Goal: Information Seeking & Learning: Find specific fact

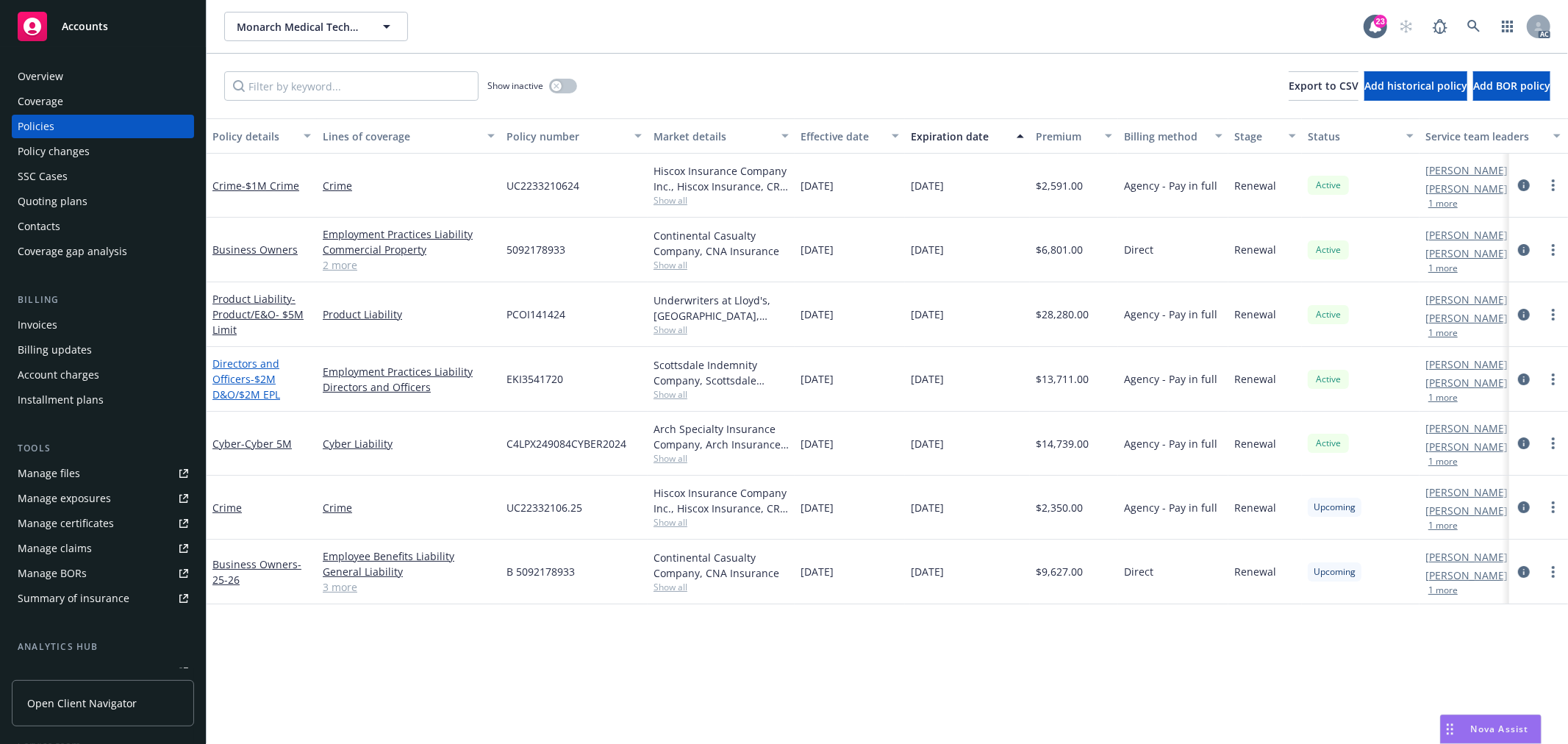
click at [266, 381] on span "- $2M D&O/$2M EPL" at bounding box center [246, 387] width 68 height 30
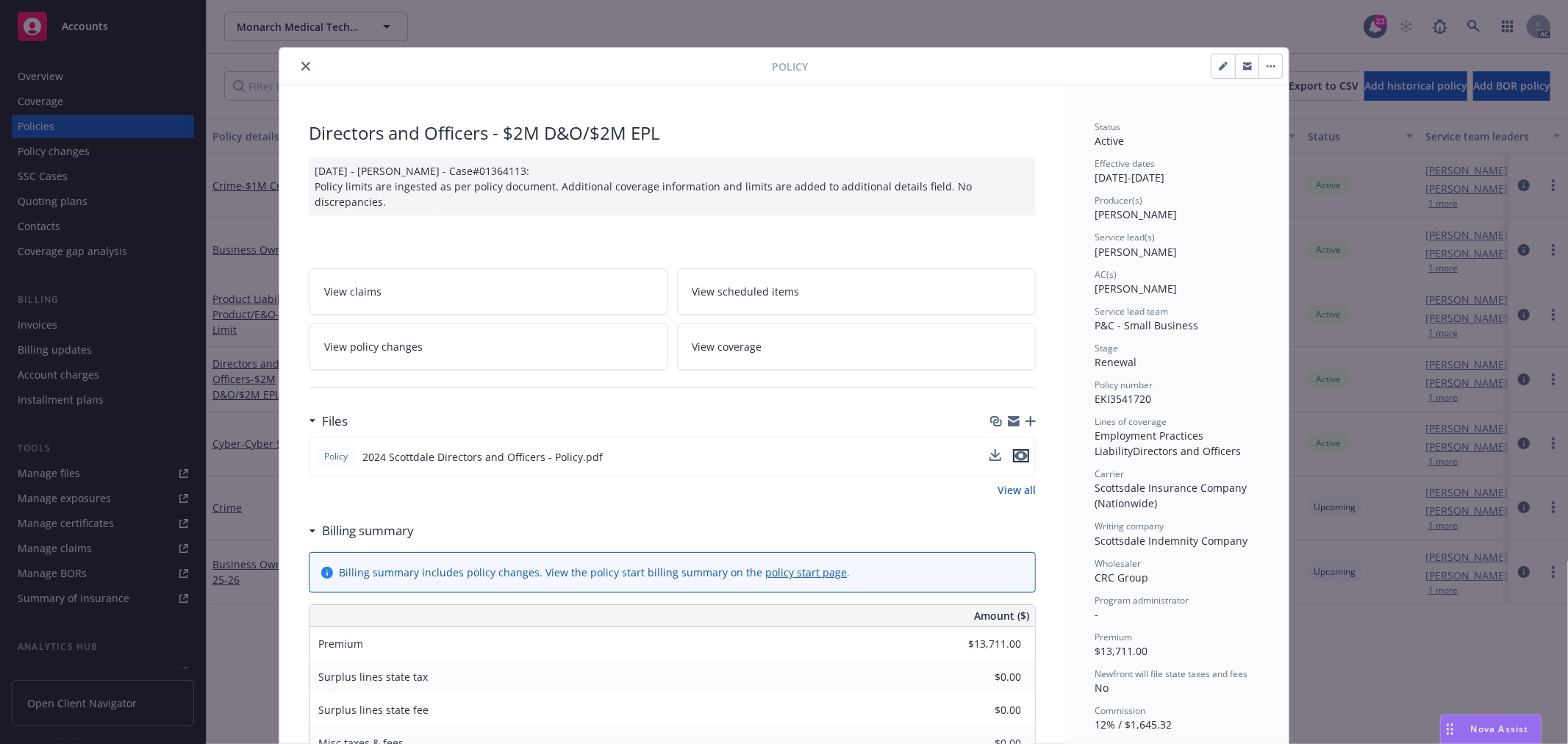
click at [1017, 454] on icon "preview file" at bounding box center [1022, 456] width 13 height 10
click at [378, 346] on span "View policy changes" at bounding box center [373, 346] width 98 height 16
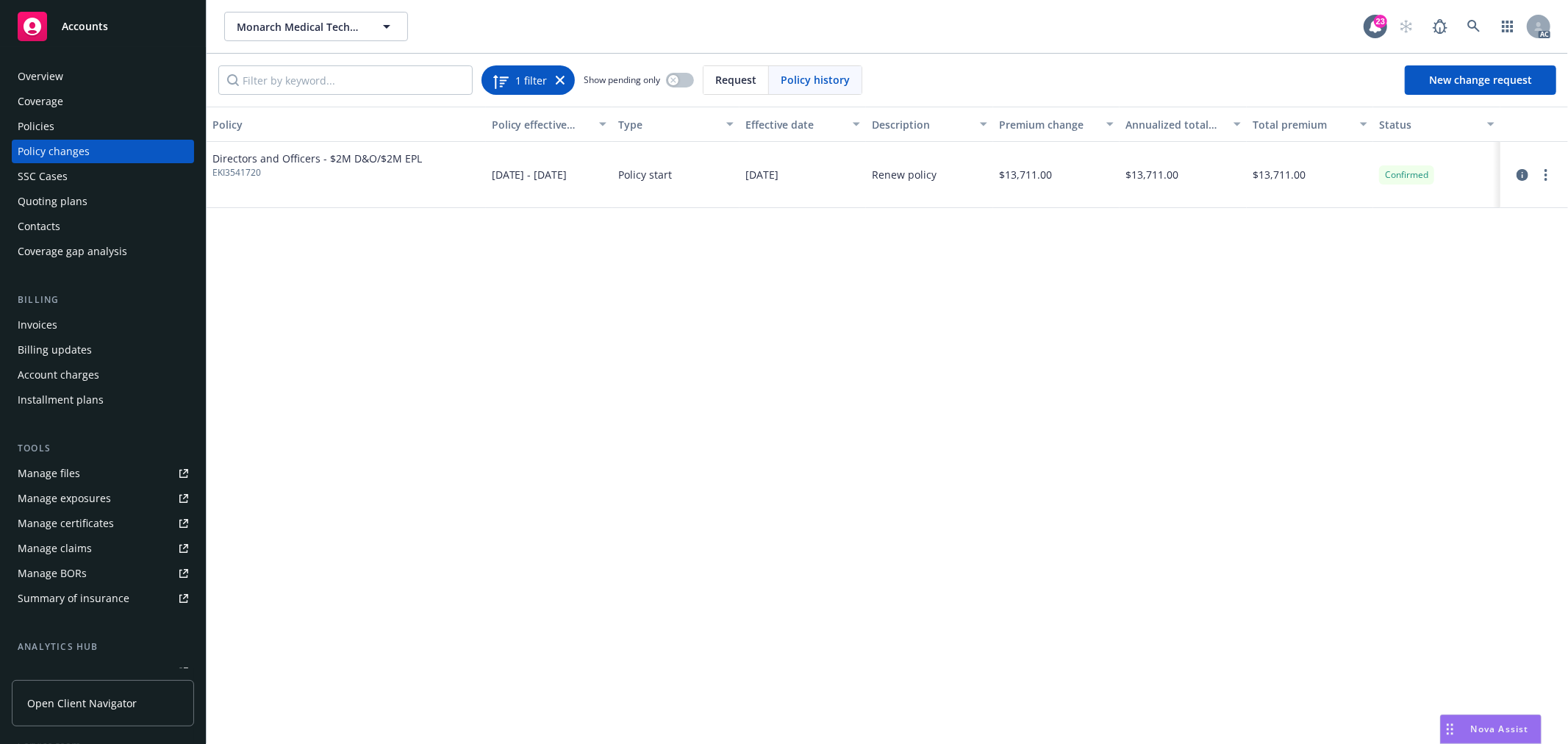
click at [559, 79] on icon at bounding box center [561, 80] width 9 height 9
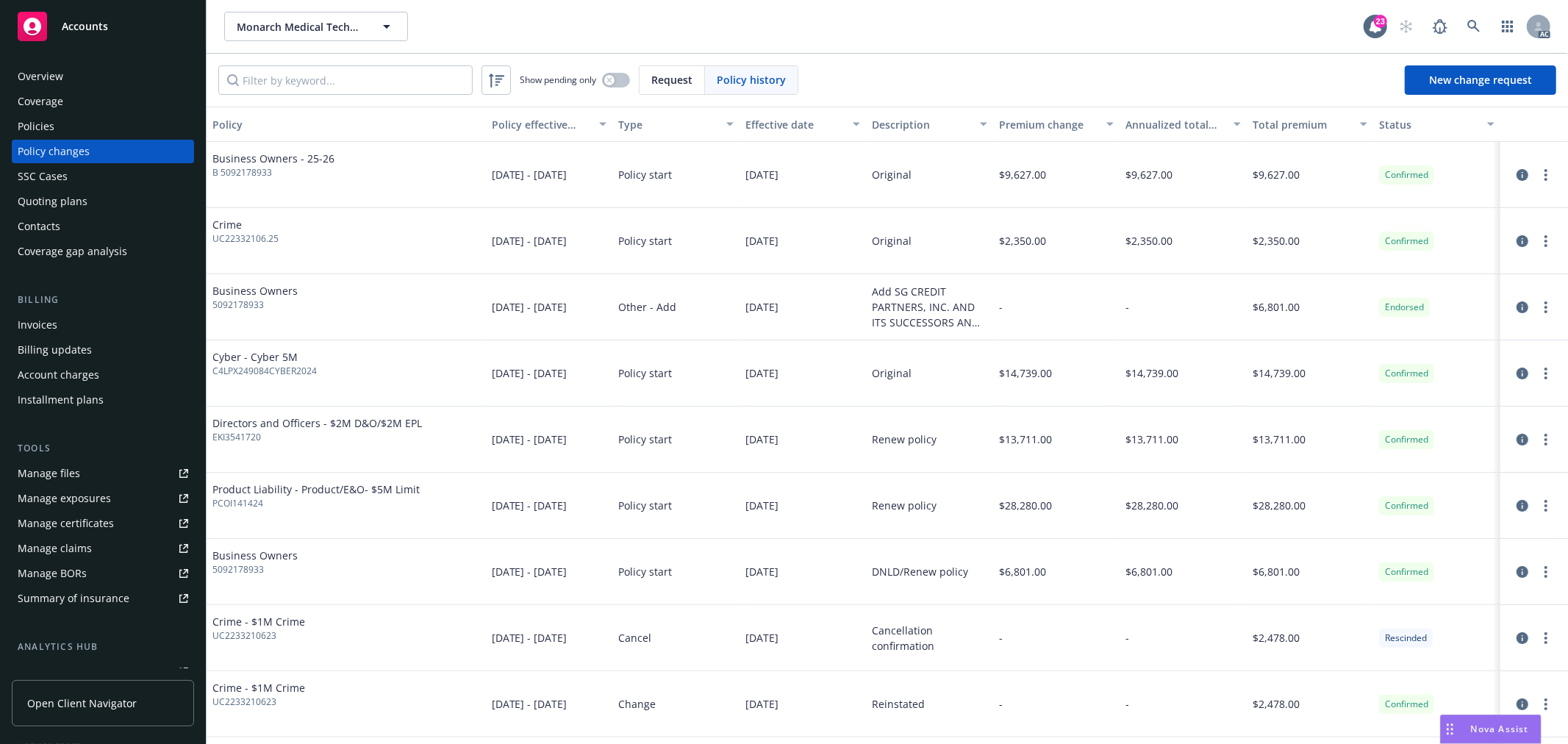
click at [95, 125] on div "Policies" at bounding box center [103, 127] width 170 height 24
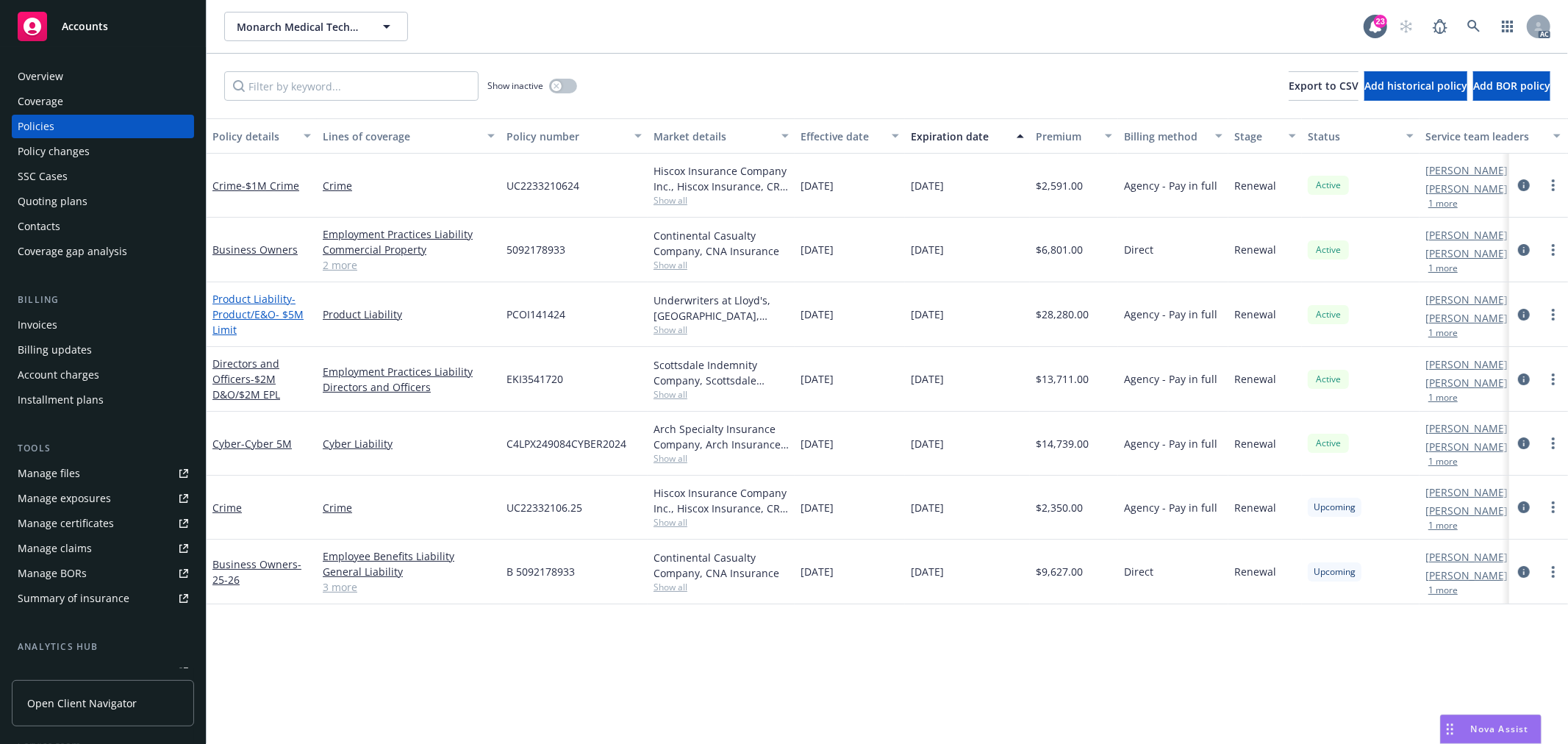
click at [265, 310] on span "- Product/E&O- $5M Limit" at bounding box center [258, 314] width 91 height 45
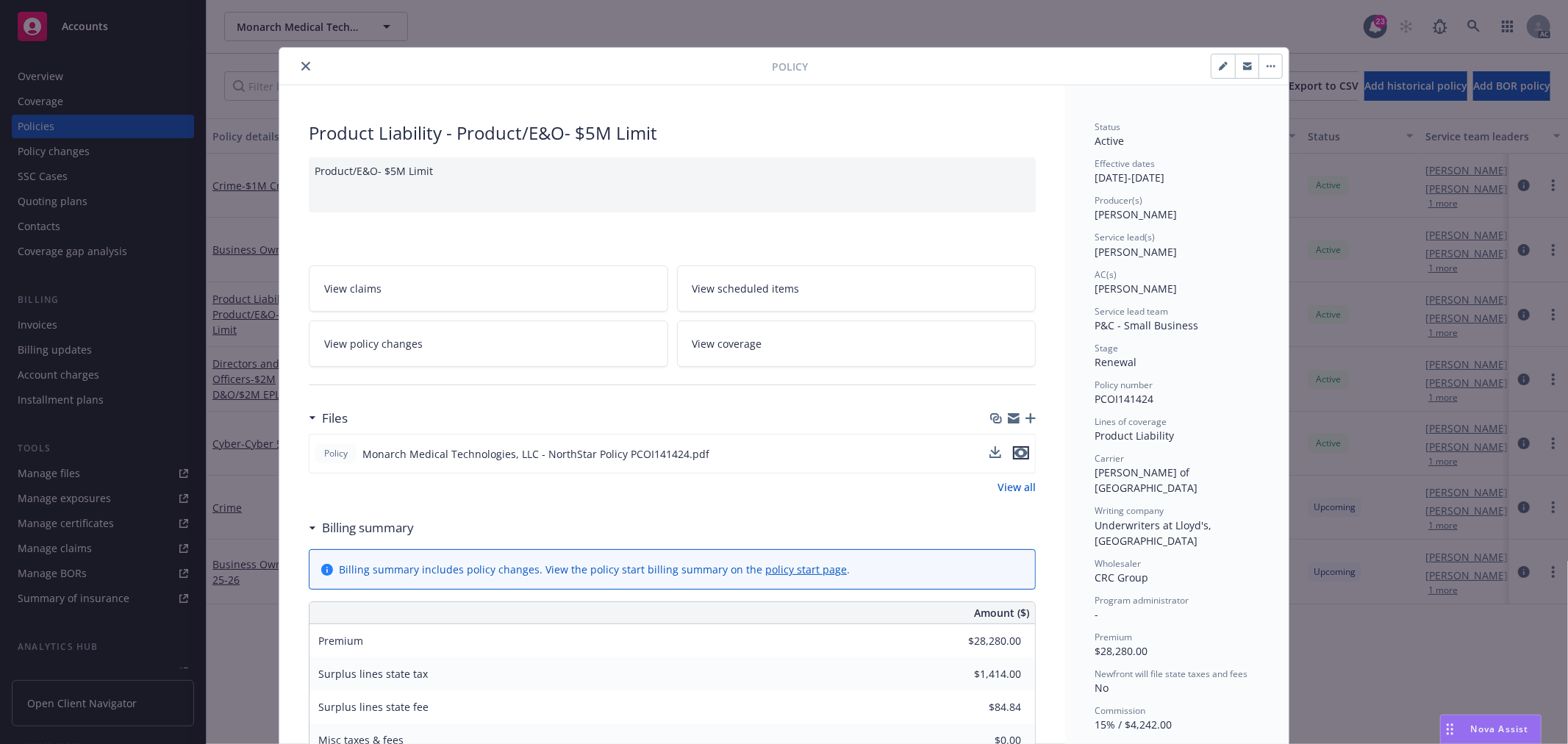
click at [1019, 452] on icon "preview file" at bounding box center [1022, 453] width 13 height 10
click at [398, 349] on span "View policy changes" at bounding box center [373, 343] width 98 height 16
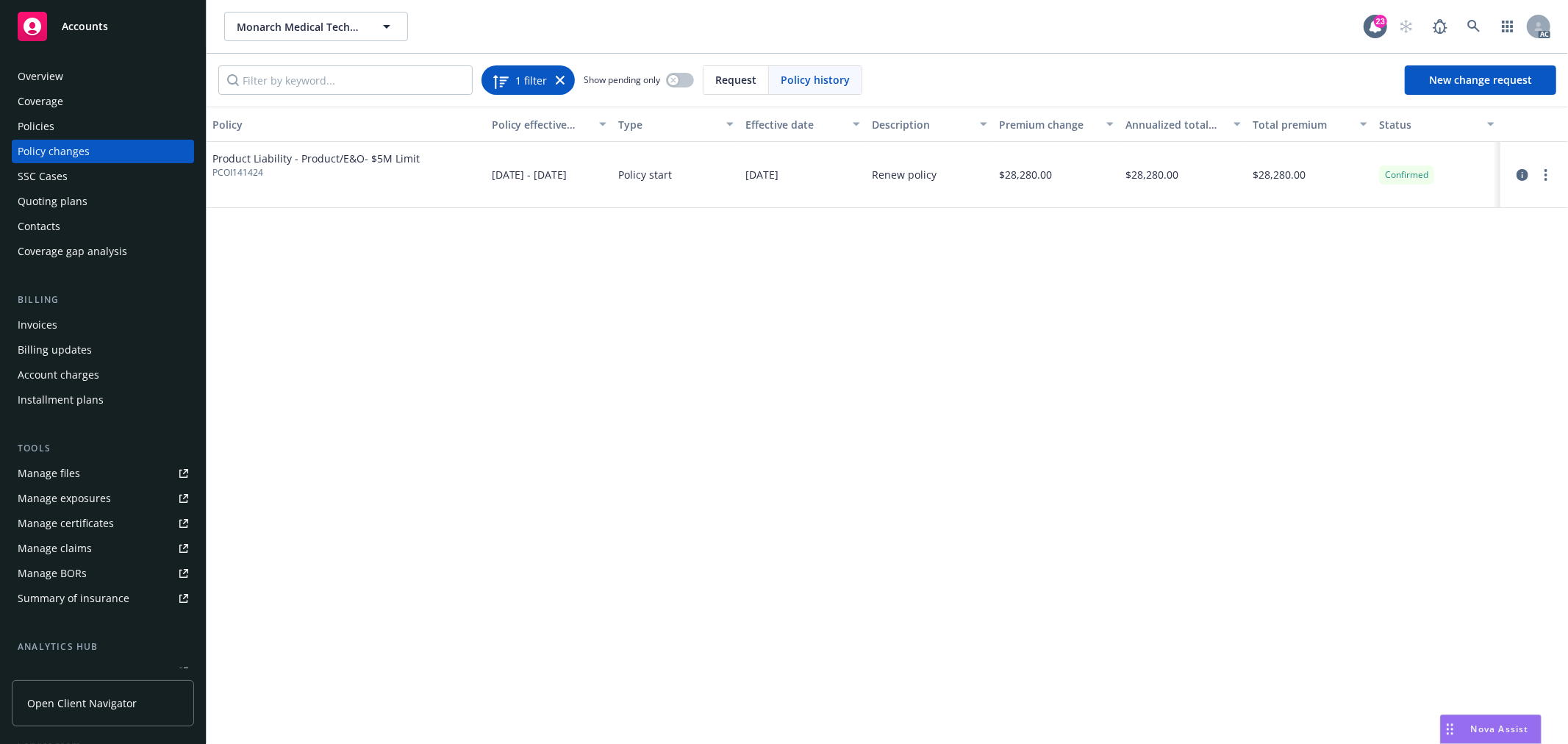
click at [564, 77] on div "1 filter" at bounding box center [528, 80] width 93 height 30
click at [82, 121] on div "Policies" at bounding box center [103, 127] width 170 height 24
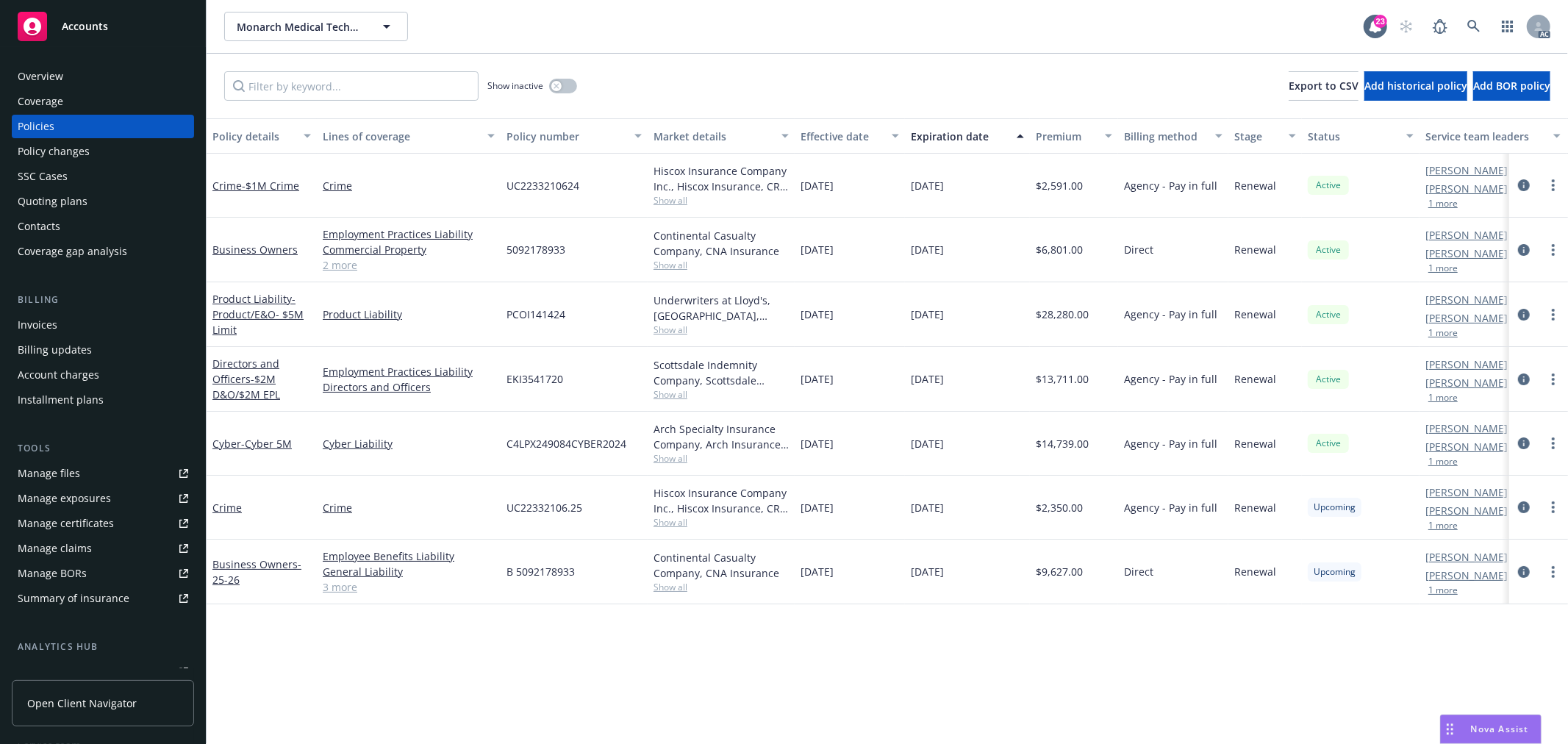
click at [663, 333] on span "Show all" at bounding box center [721, 330] width 136 height 13
click at [258, 311] on span "- Product/E&O- $5M Limit" at bounding box center [258, 314] width 91 height 45
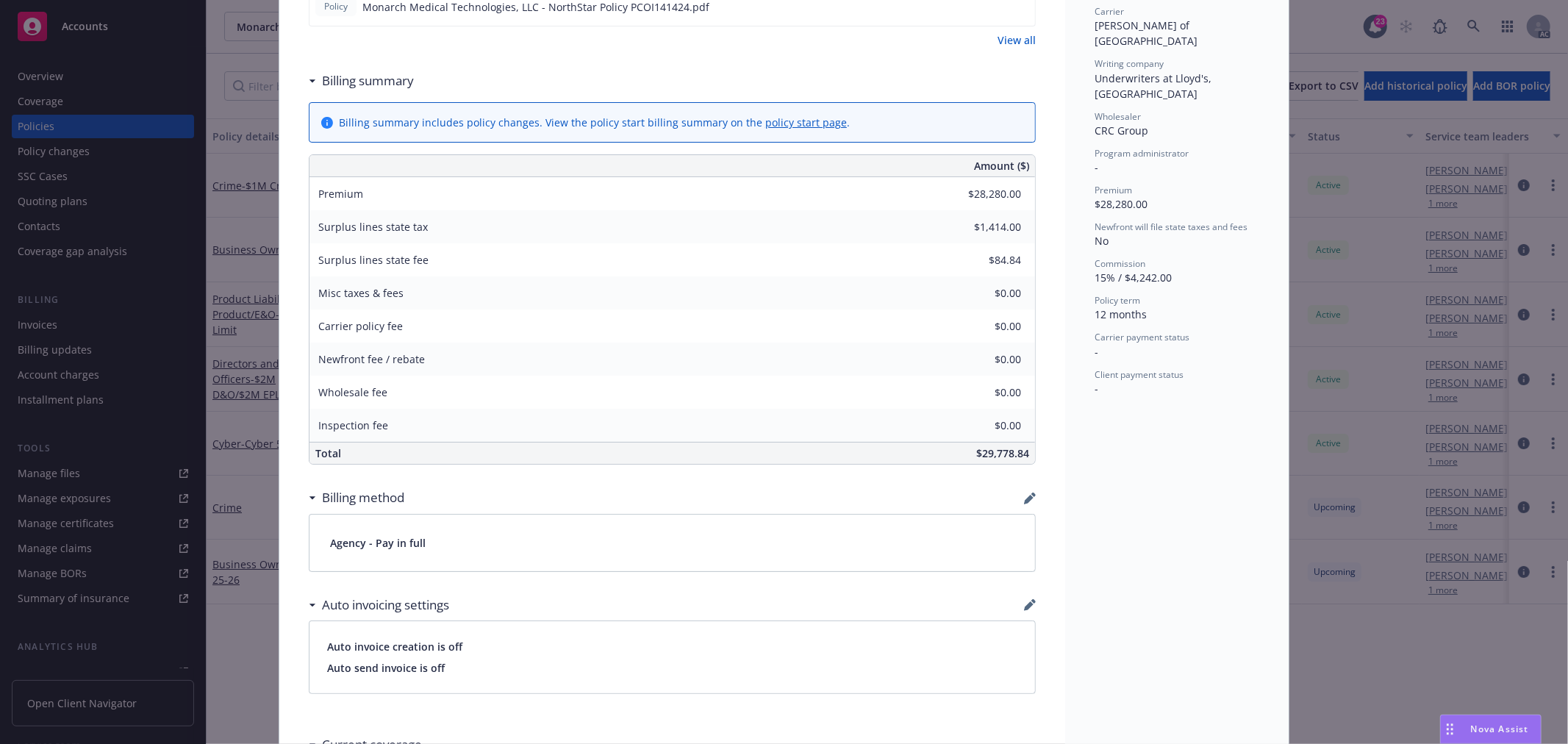
scroll to position [452, 0]
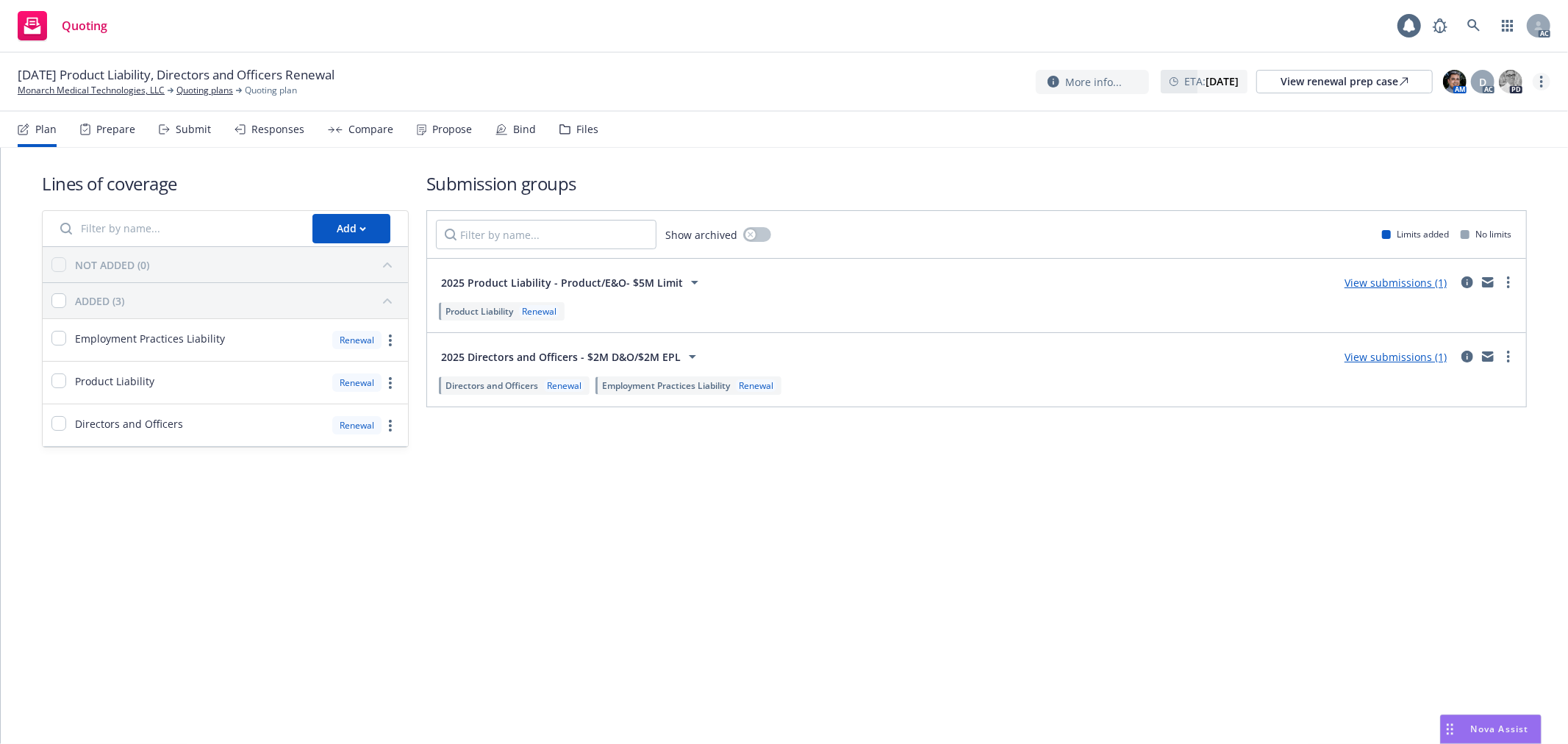
click at [1548, 83] on link "more" at bounding box center [1542, 82] width 18 height 18
click at [1468, 118] on link "Copy logging email" at bounding box center [1468, 112] width 164 height 30
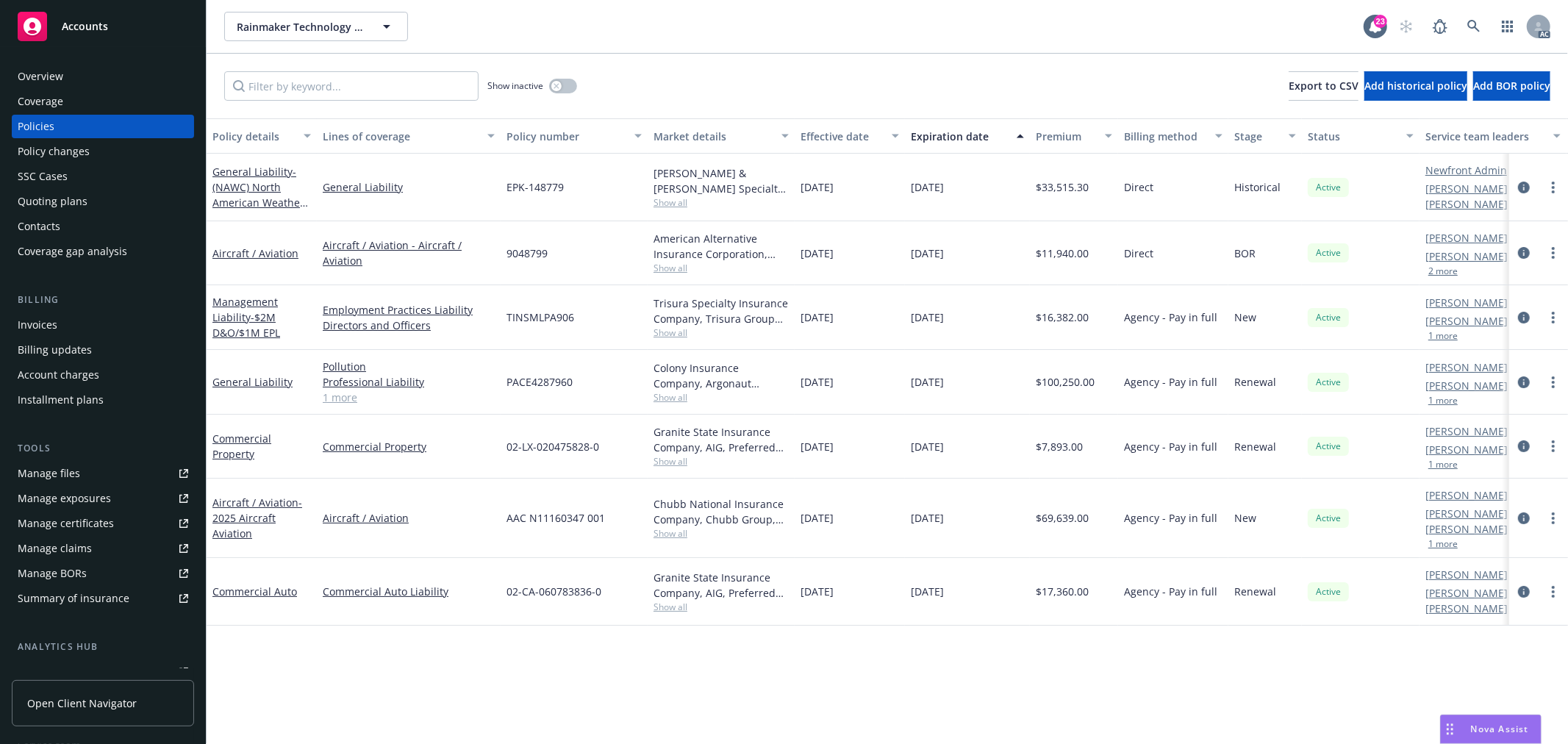
click at [669, 462] on span "Show all" at bounding box center [721, 461] width 136 height 13
click at [305, 653] on div "Policy details Lines of coverage Policy number Market details Effective date Ex…" at bounding box center [887, 431] width 1362 height 626
click at [675, 601] on span "Show all" at bounding box center [721, 607] width 136 height 13
click at [456, 620] on div "Policy details Lines of coverage Policy number Market details Effective date Ex…" at bounding box center [887, 431] width 1362 height 626
click at [677, 463] on span "Show all" at bounding box center [721, 461] width 136 height 13
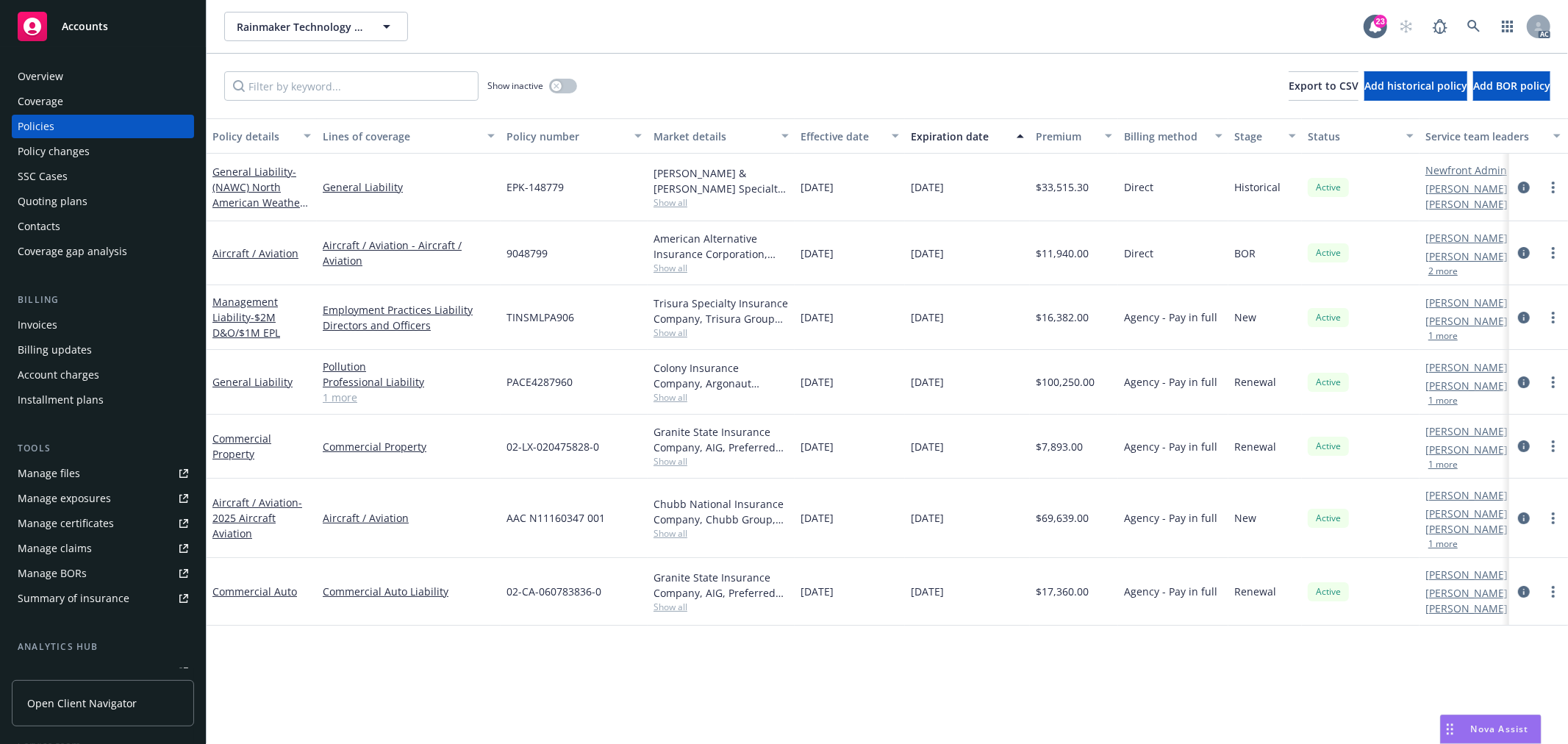
click at [431, 617] on div "Policy details Lines of coverage Policy number Market details Effective date Ex…" at bounding box center [887, 431] width 1362 height 626
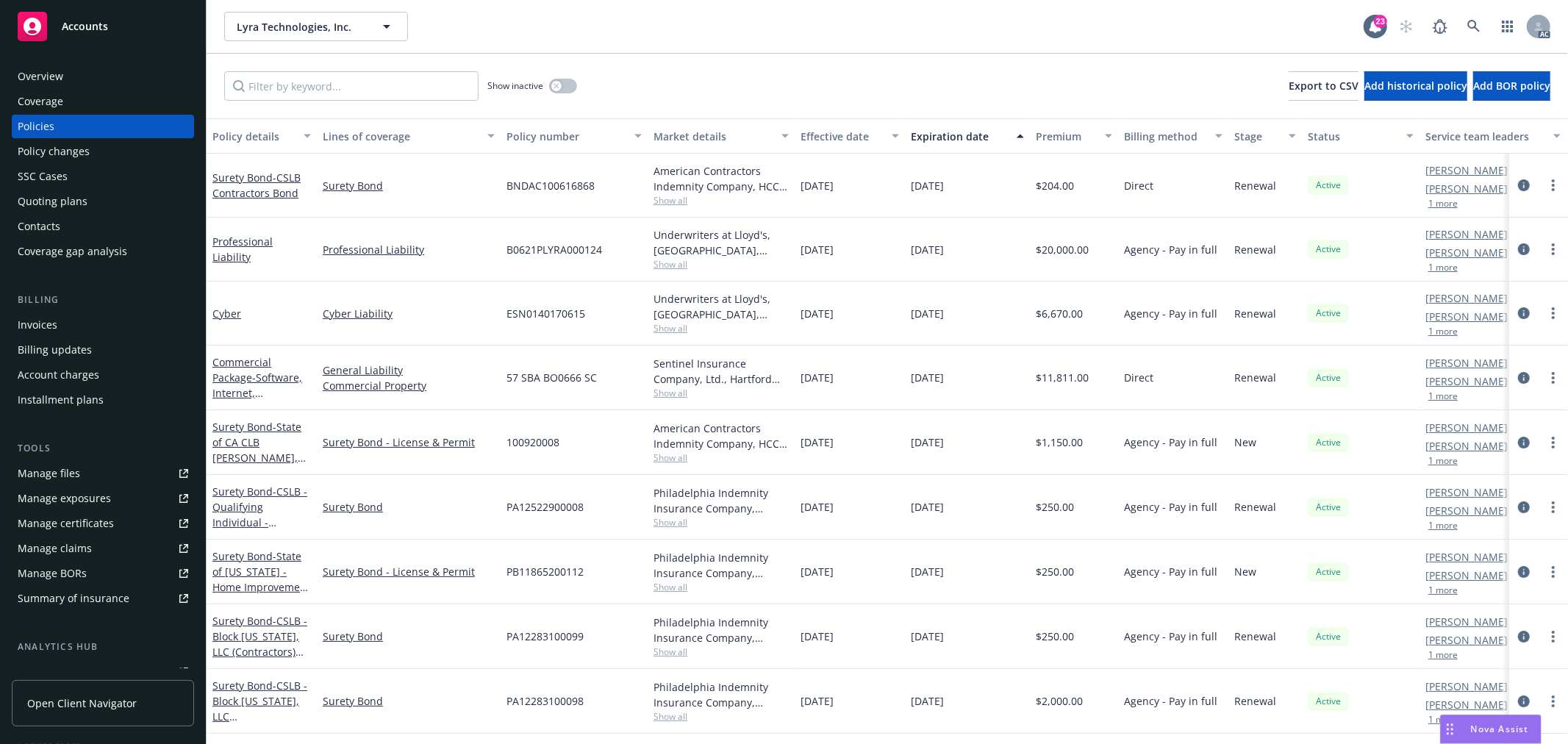
click at [1446, 334] on button "1 more" at bounding box center [1444, 331] width 30 height 9
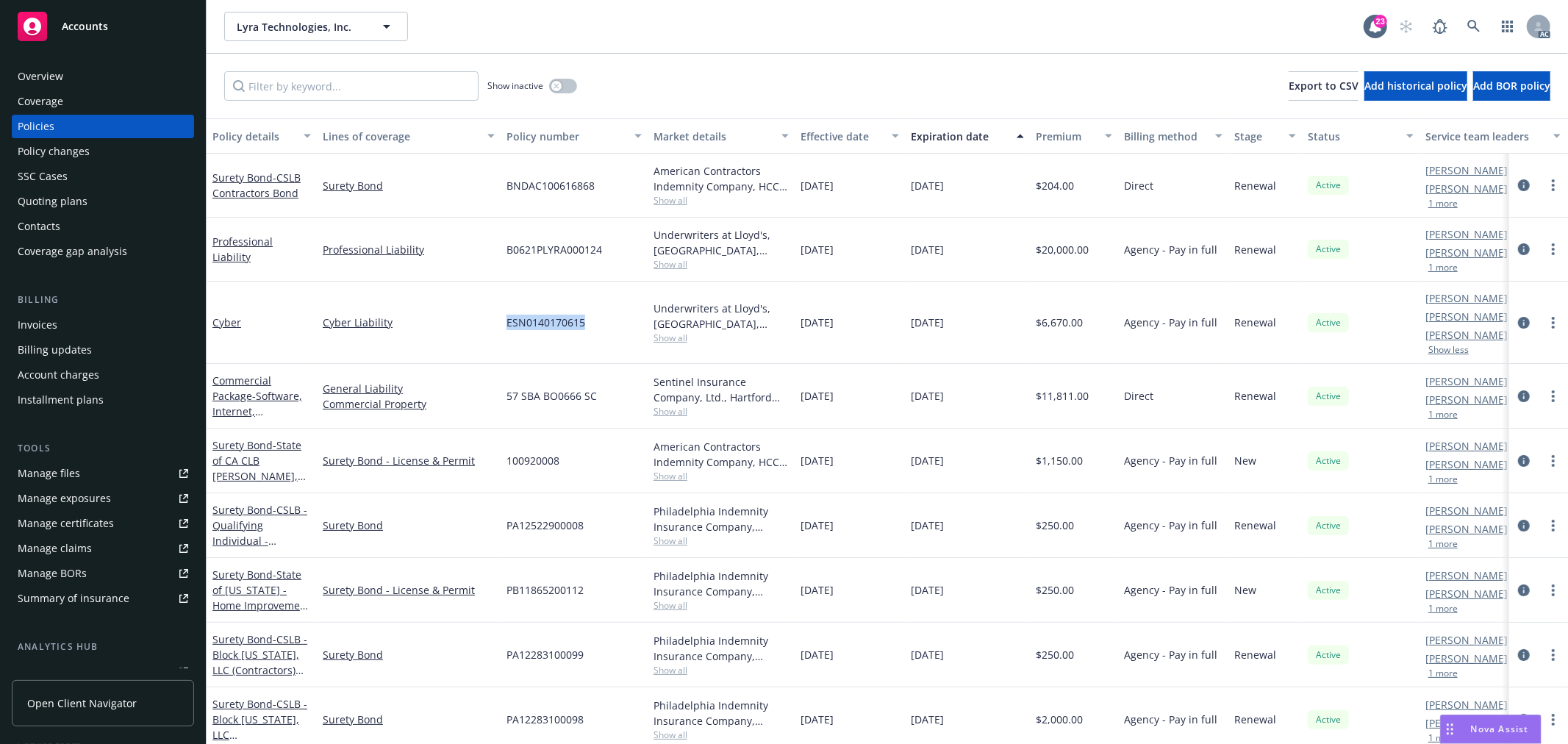
drag, startPoint x: 507, startPoint y: 319, endPoint x: 587, endPoint y: 320, distance: 80.0
click at [587, 320] on div "ESN0140170615" at bounding box center [574, 322] width 147 height 83
copy span "ESN0140170615"
drag, startPoint x: 801, startPoint y: 322, endPoint x: 966, endPoint y: 319, distance: 165.0
click at [966, 319] on div "Cyber Cyber Liability ESN0140170615 Underwriters at Lloyd's, [GEOGRAPHIC_DATA],…" at bounding box center [916, 322] width 1419 height 83
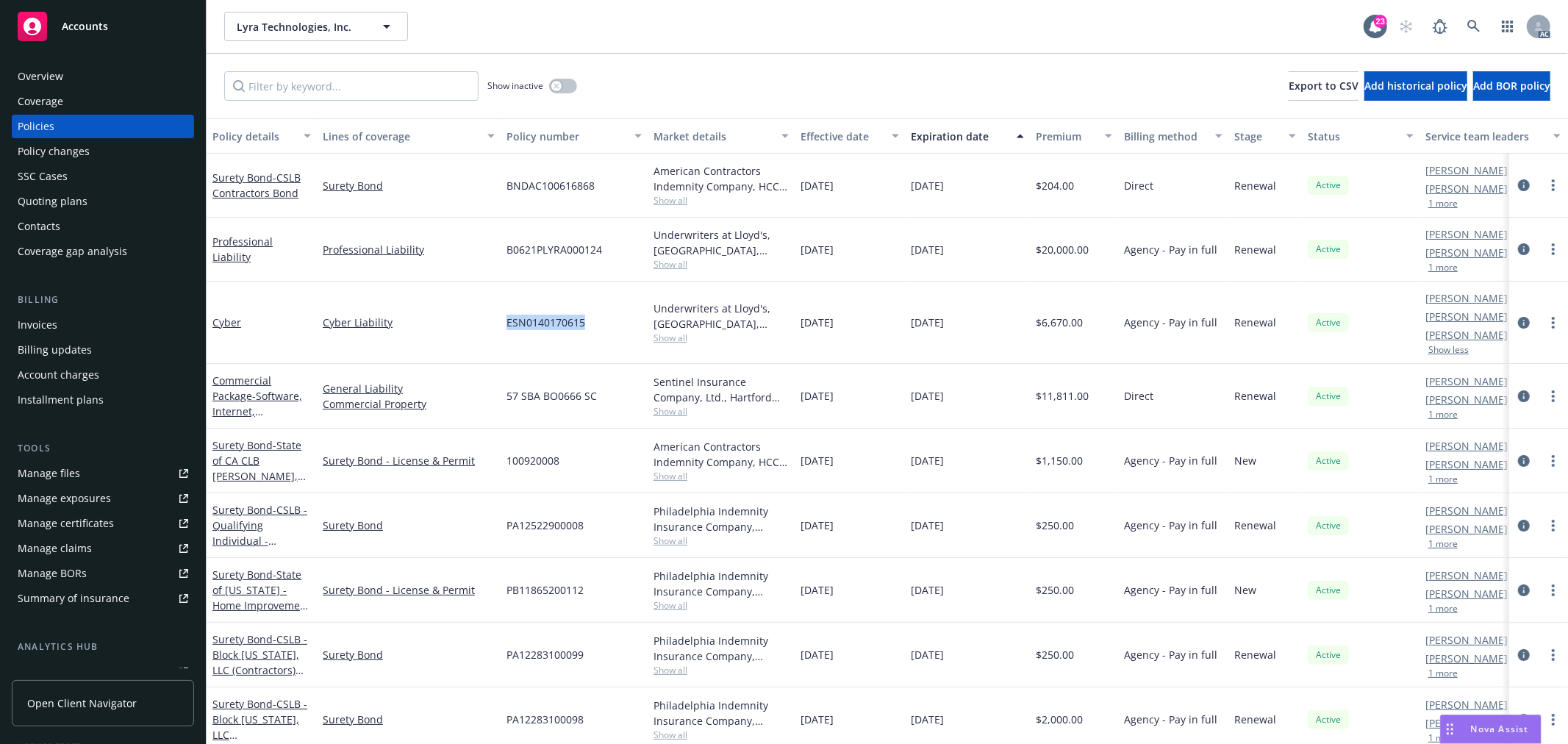
copy div "[DATE] [DATE]"
click at [675, 340] on span "Show all" at bounding box center [721, 337] width 136 height 13
click at [1443, 268] on button "1 more" at bounding box center [1444, 268] width 30 height 9
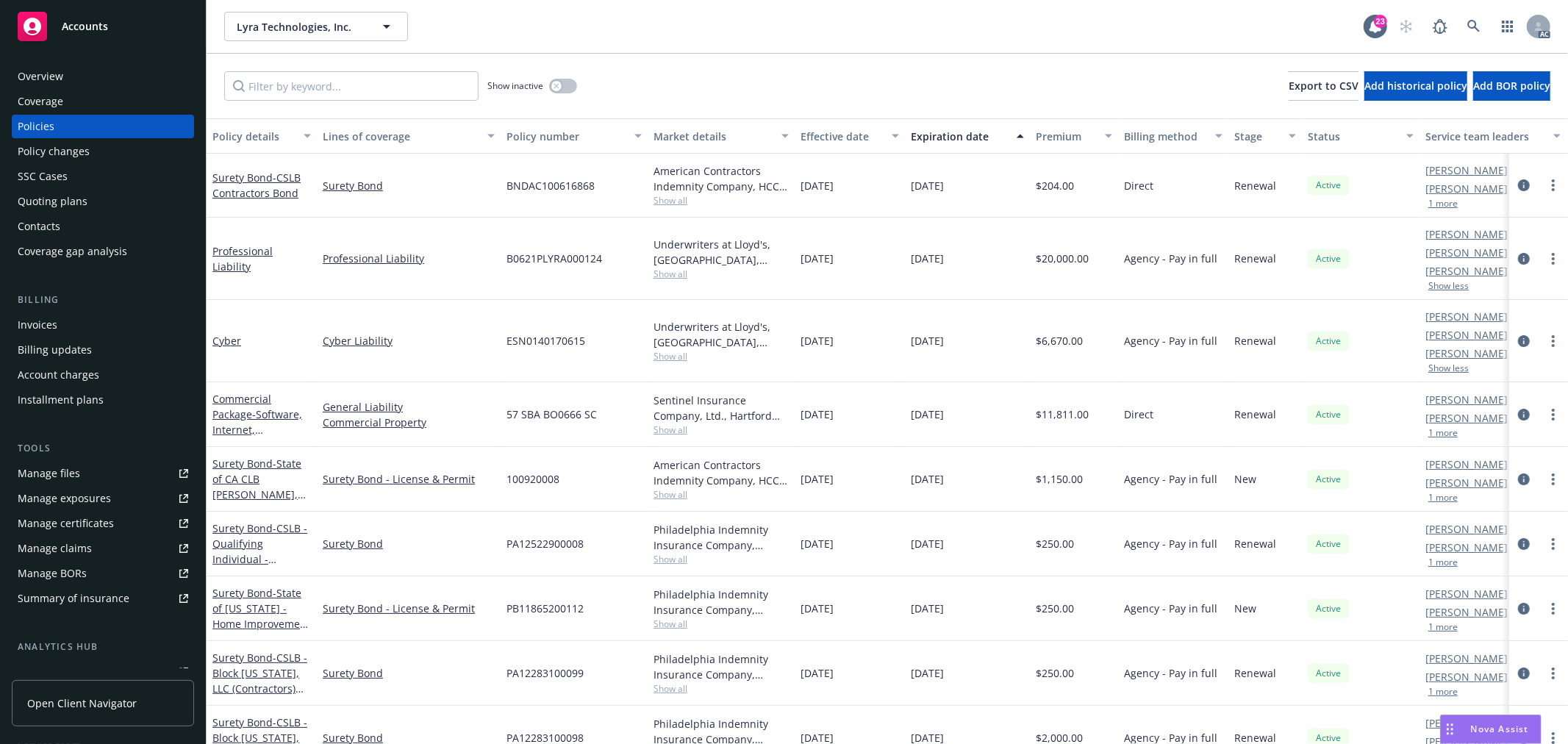
click at [1450, 370] on button "Show less" at bounding box center [1449, 369] width 40 height 9
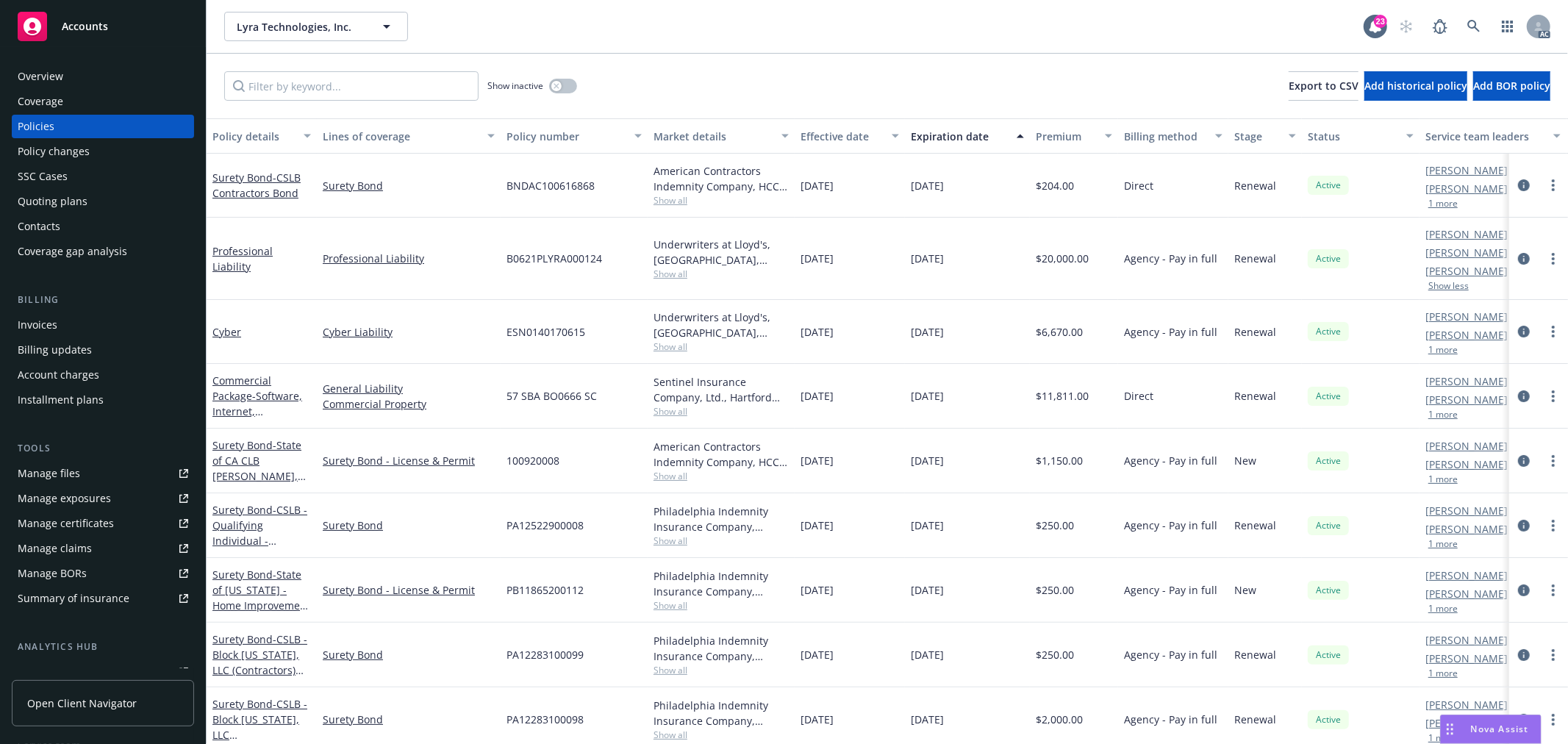
click at [1445, 350] on button "1 more" at bounding box center [1444, 350] width 30 height 9
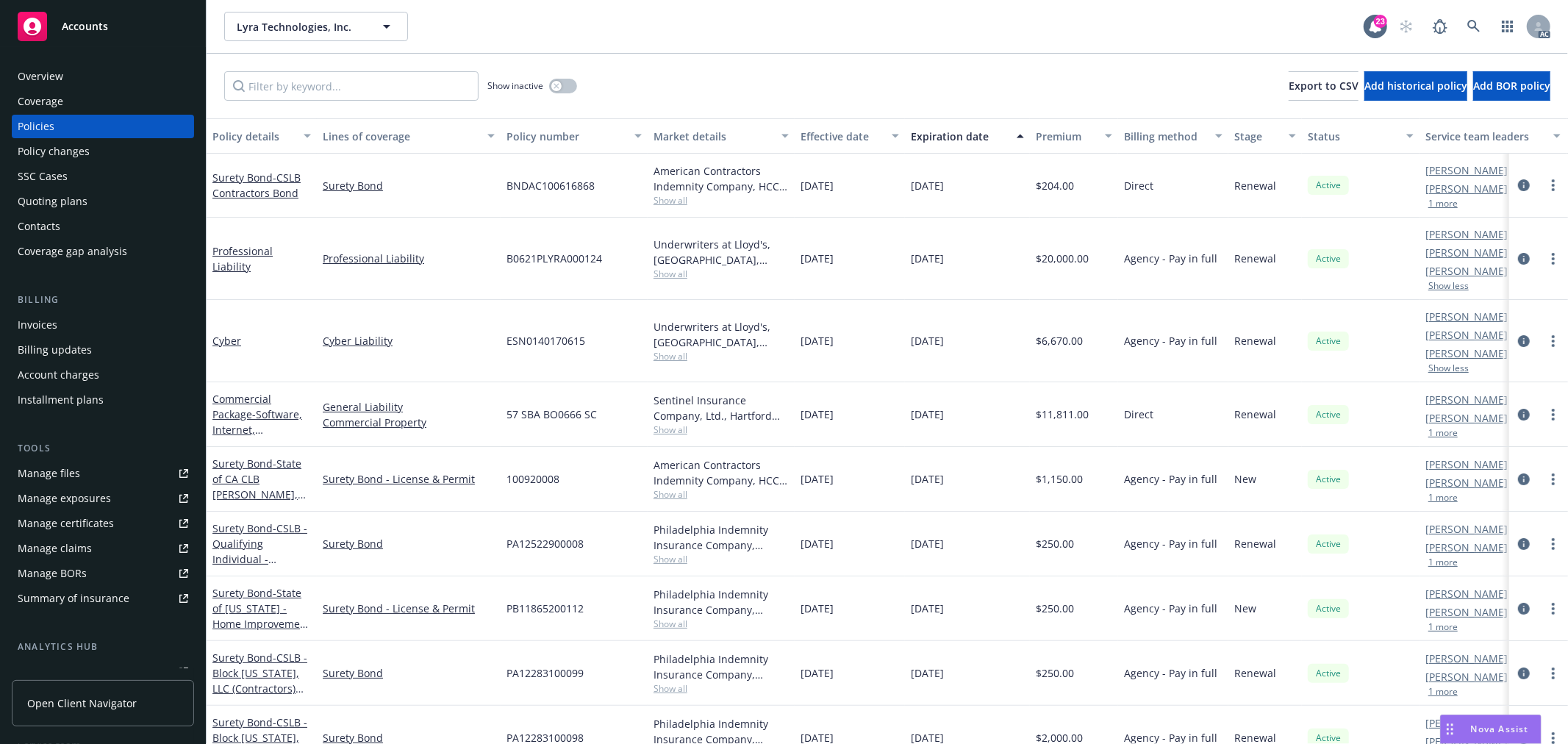
click at [1442, 436] on button "1 more" at bounding box center [1444, 433] width 30 height 9
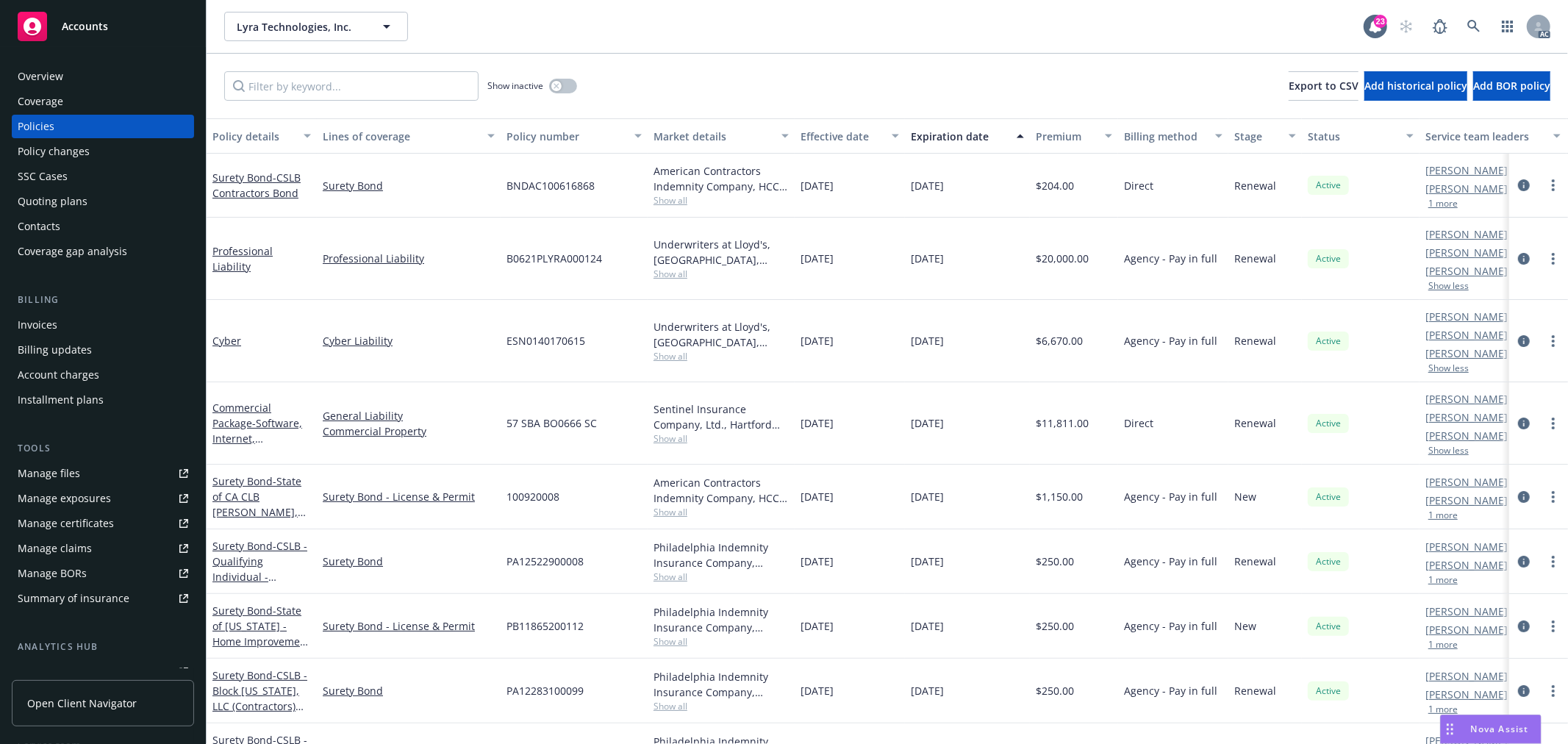
drag, startPoint x: 1450, startPoint y: 354, endPoint x: 1016, endPoint y: 19, distance: 548.3
click at [1016, 19] on div "Lyra Technologies, Inc. Lyra Technologies, Inc." at bounding box center [794, 27] width 1140 height 30
drag, startPoint x: 1427, startPoint y: 355, endPoint x: 1486, endPoint y: 353, distance: 59.0
click at [1486, 353] on link "[PERSON_NAME]" at bounding box center [1467, 353] width 83 height 16
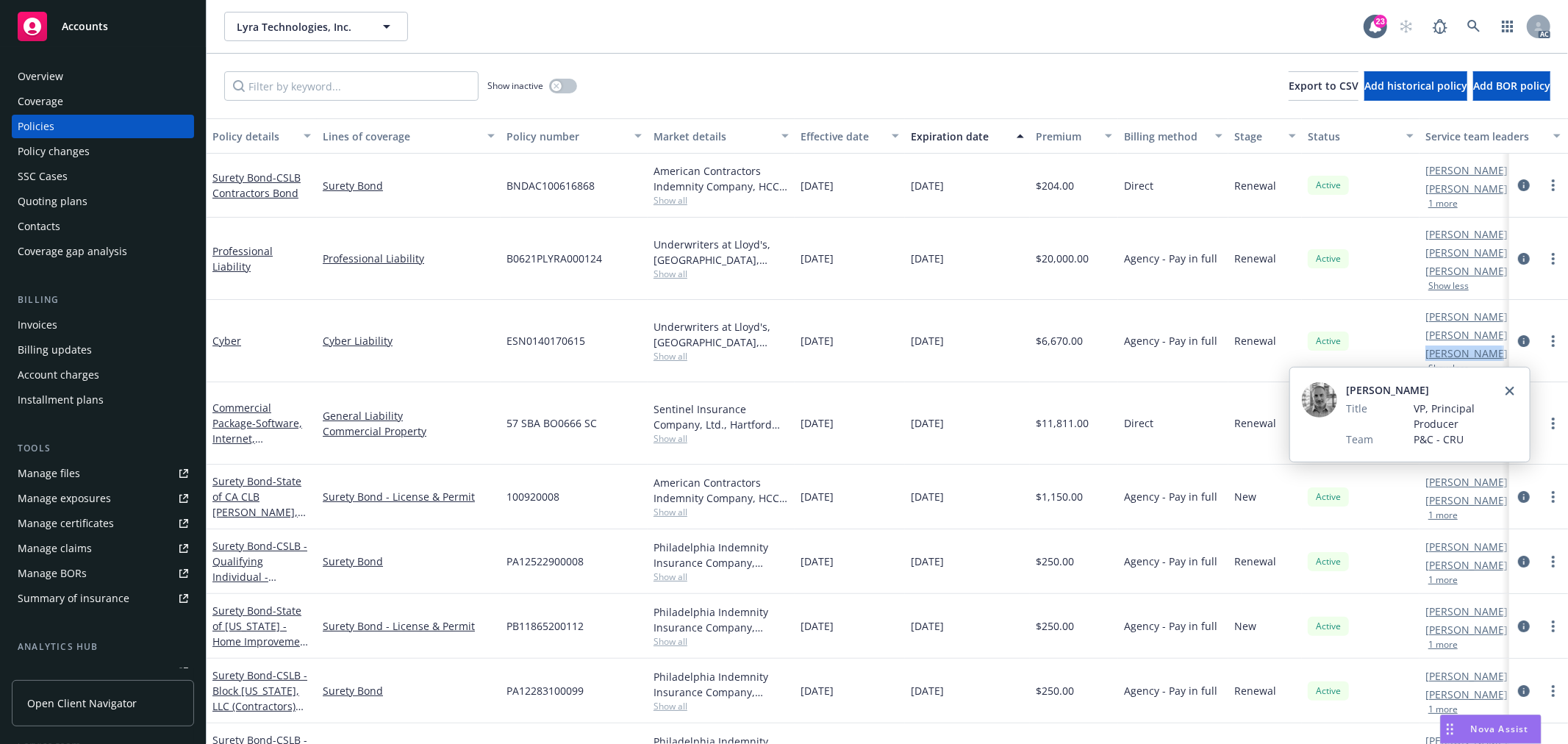
copy link "[PERSON_NAME]"
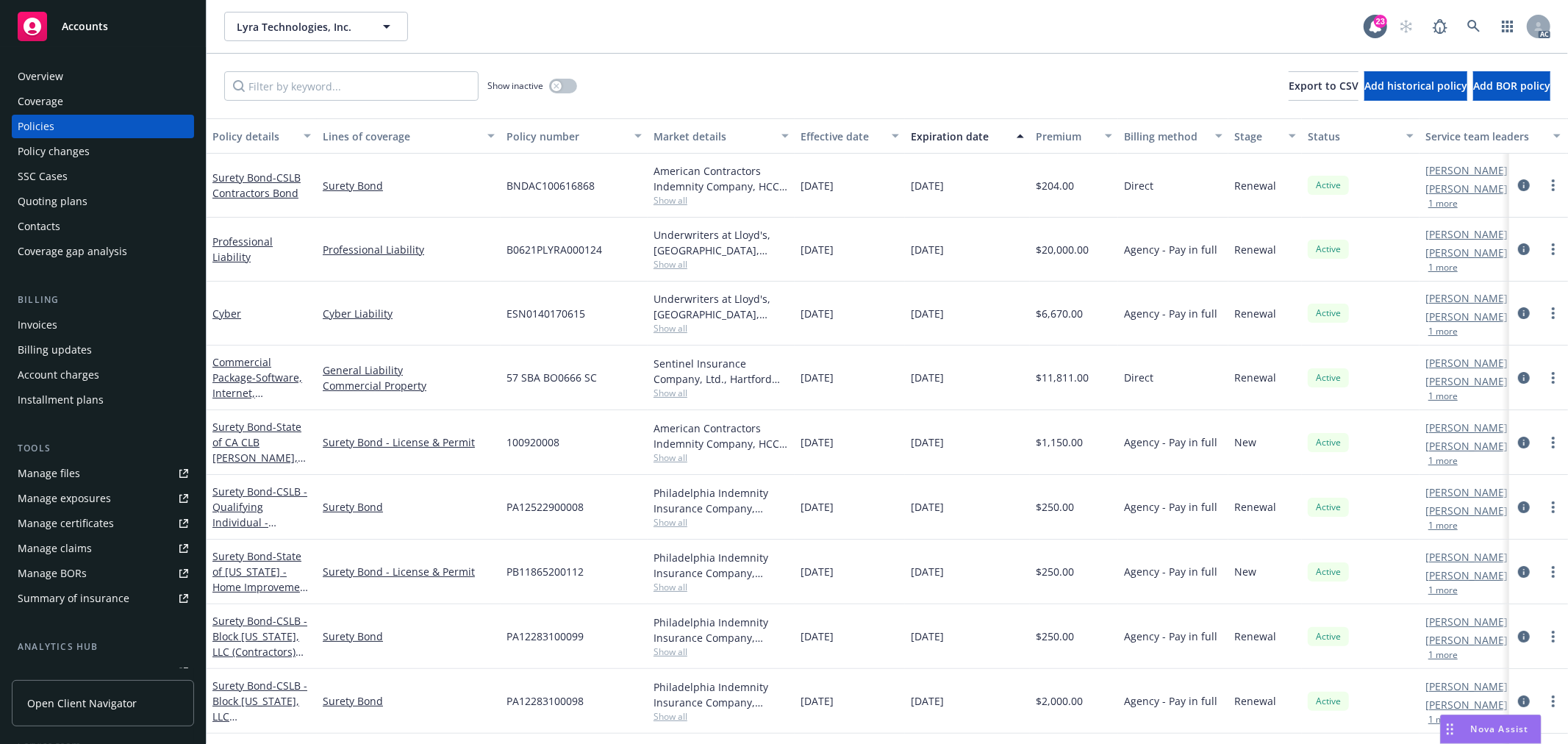
click at [1441, 471] on div "[PERSON_NAME] AC [PERSON_NAME] AM 1 more" at bounding box center [1494, 442] width 147 height 65
click at [1444, 457] on button "1 more" at bounding box center [1444, 461] width 30 height 9
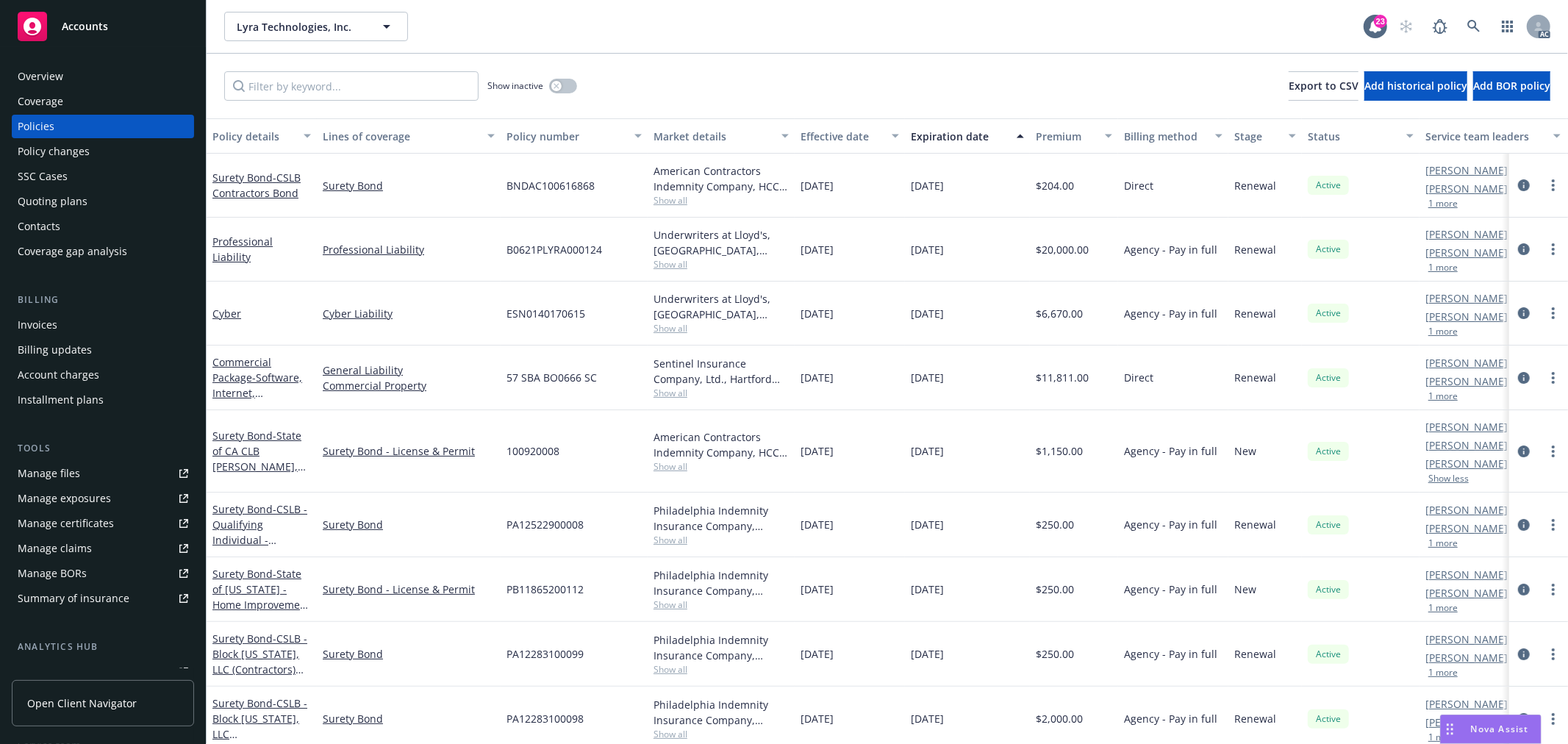
click at [1439, 394] on button "1 more" at bounding box center [1444, 396] width 30 height 9
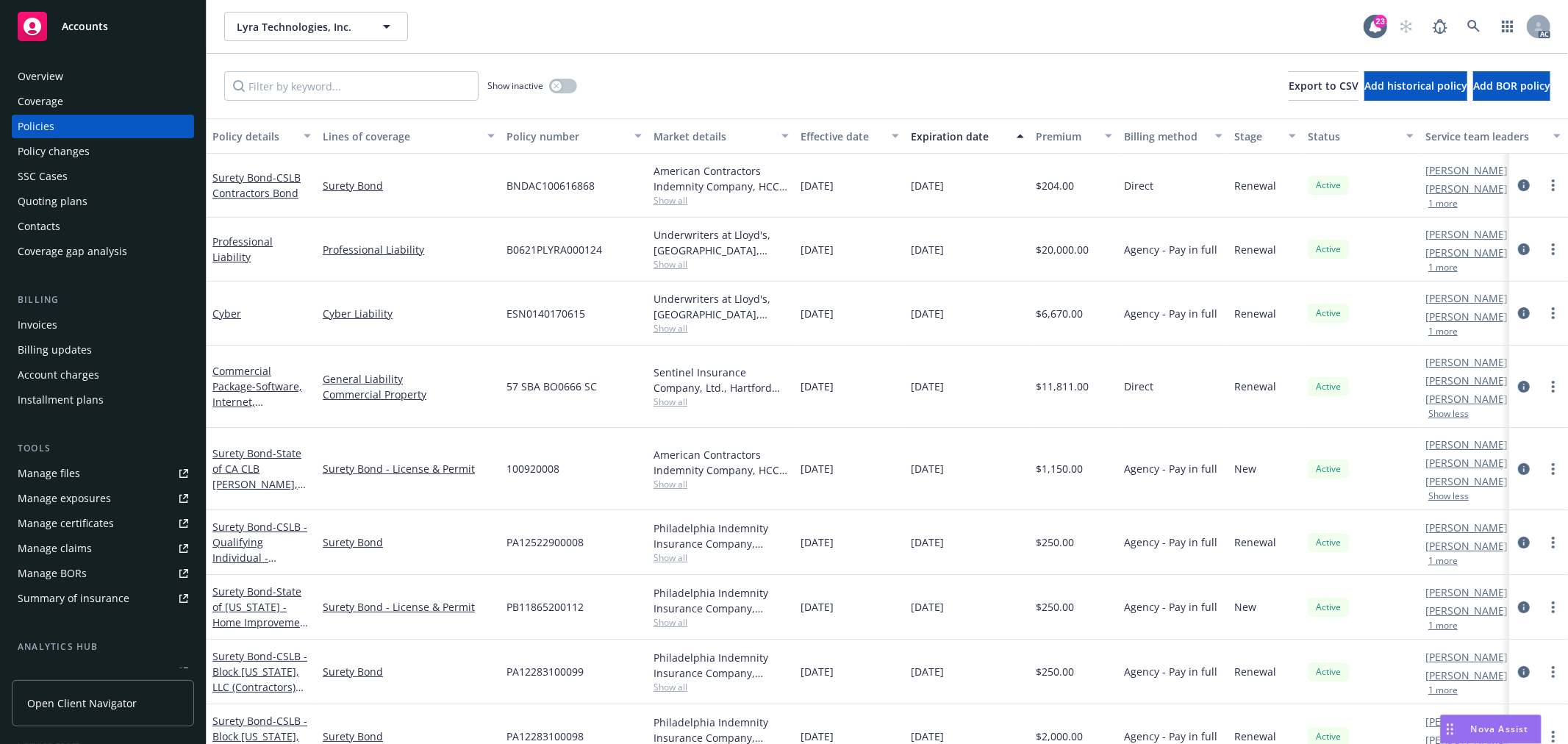
scroll to position [162, 0]
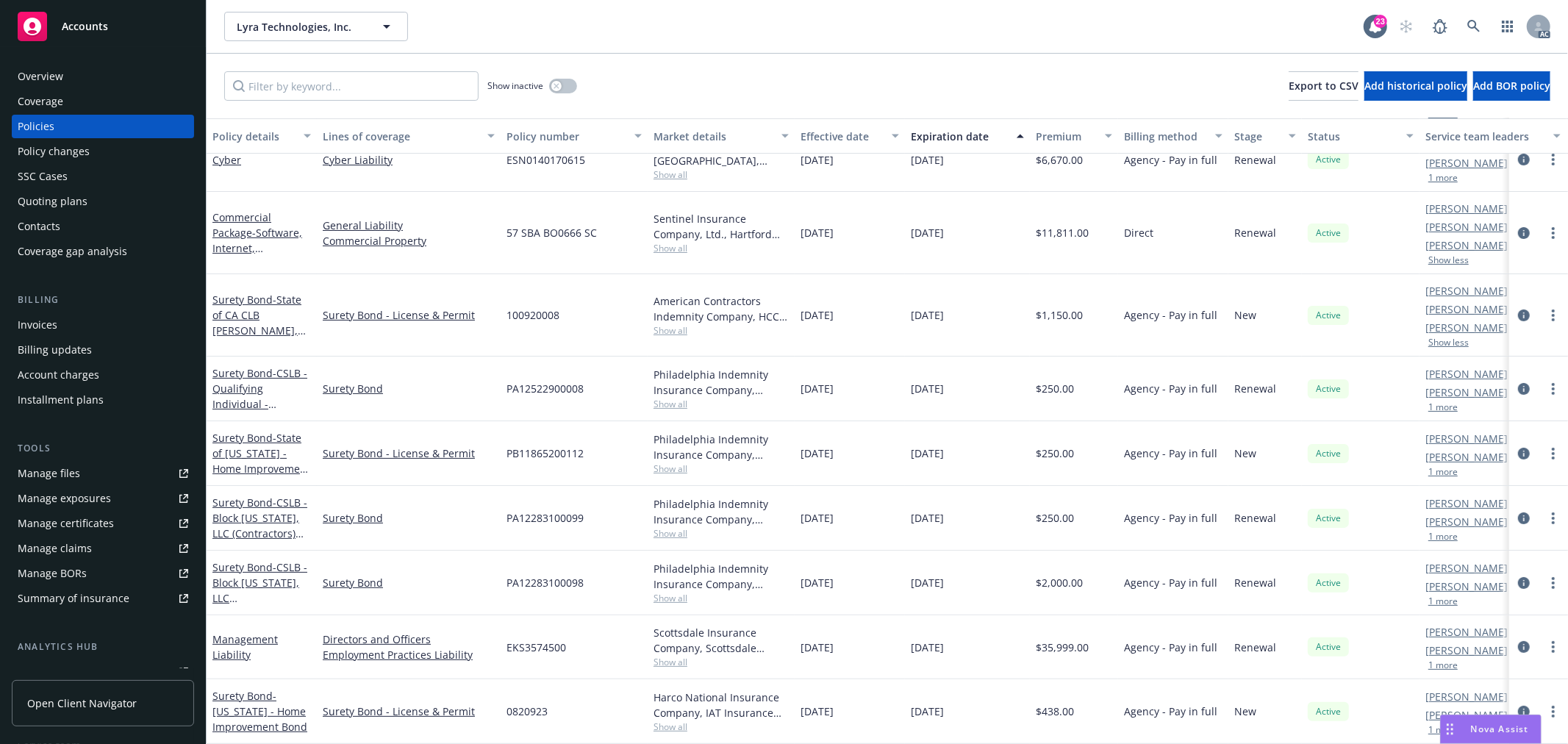
click at [1443, 597] on button "1 more" at bounding box center [1444, 602] width 30 height 9
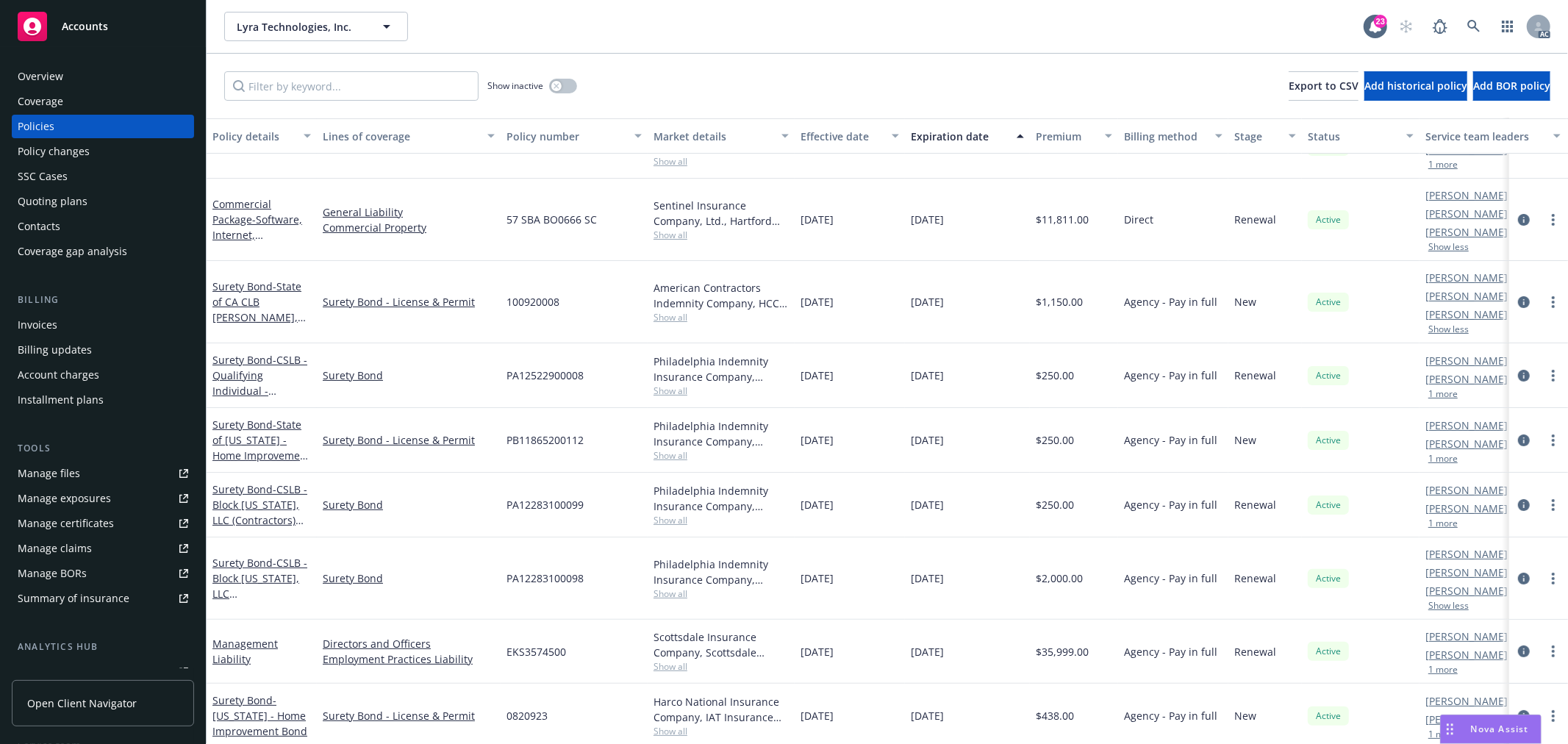
click at [1446, 677] on div "[PERSON_NAME] AC [PERSON_NAME] AM 1 more" at bounding box center [1494, 652] width 147 height 64
click at [1445, 673] on button "1 more" at bounding box center [1444, 670] width 30 height 9
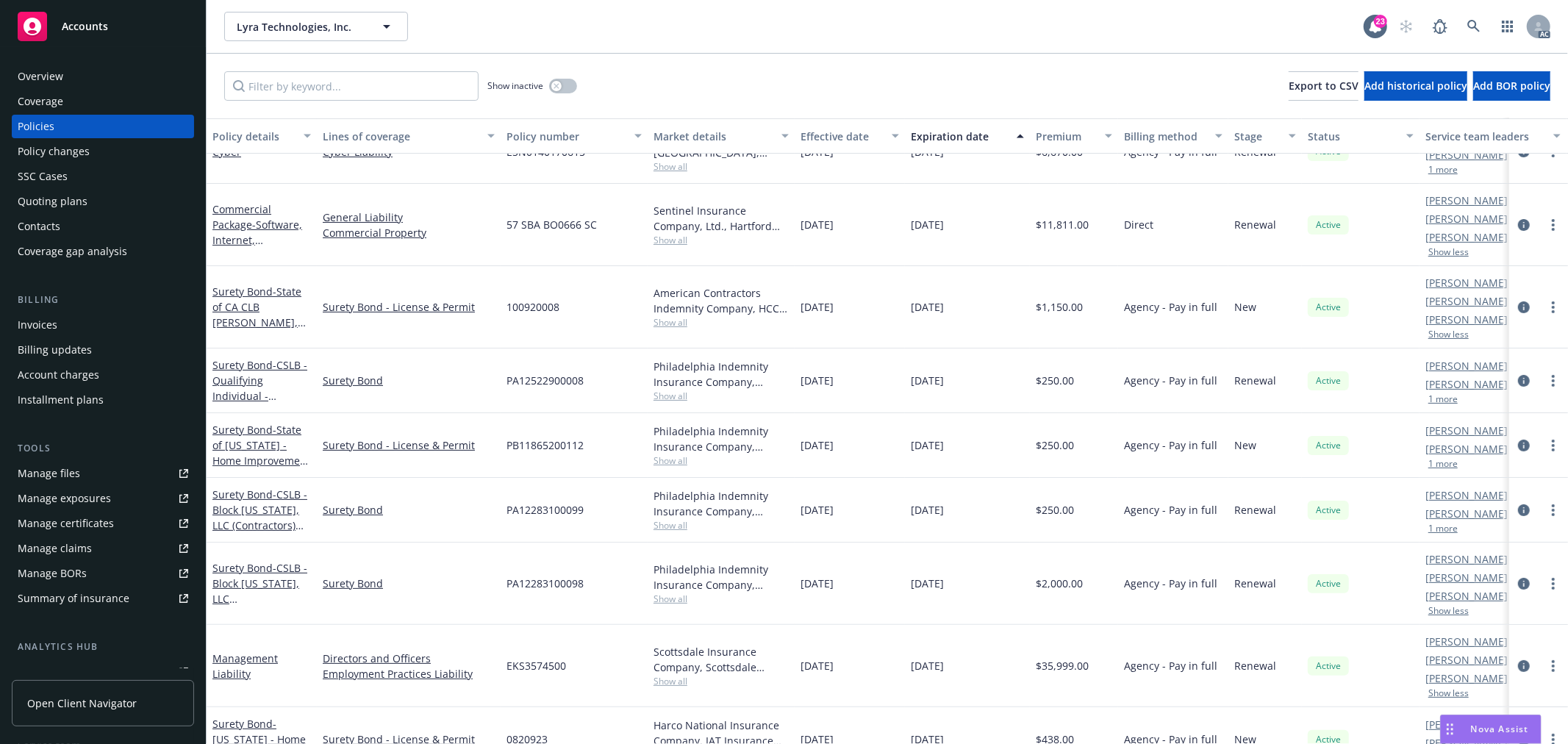
scroll to position [0, 0]
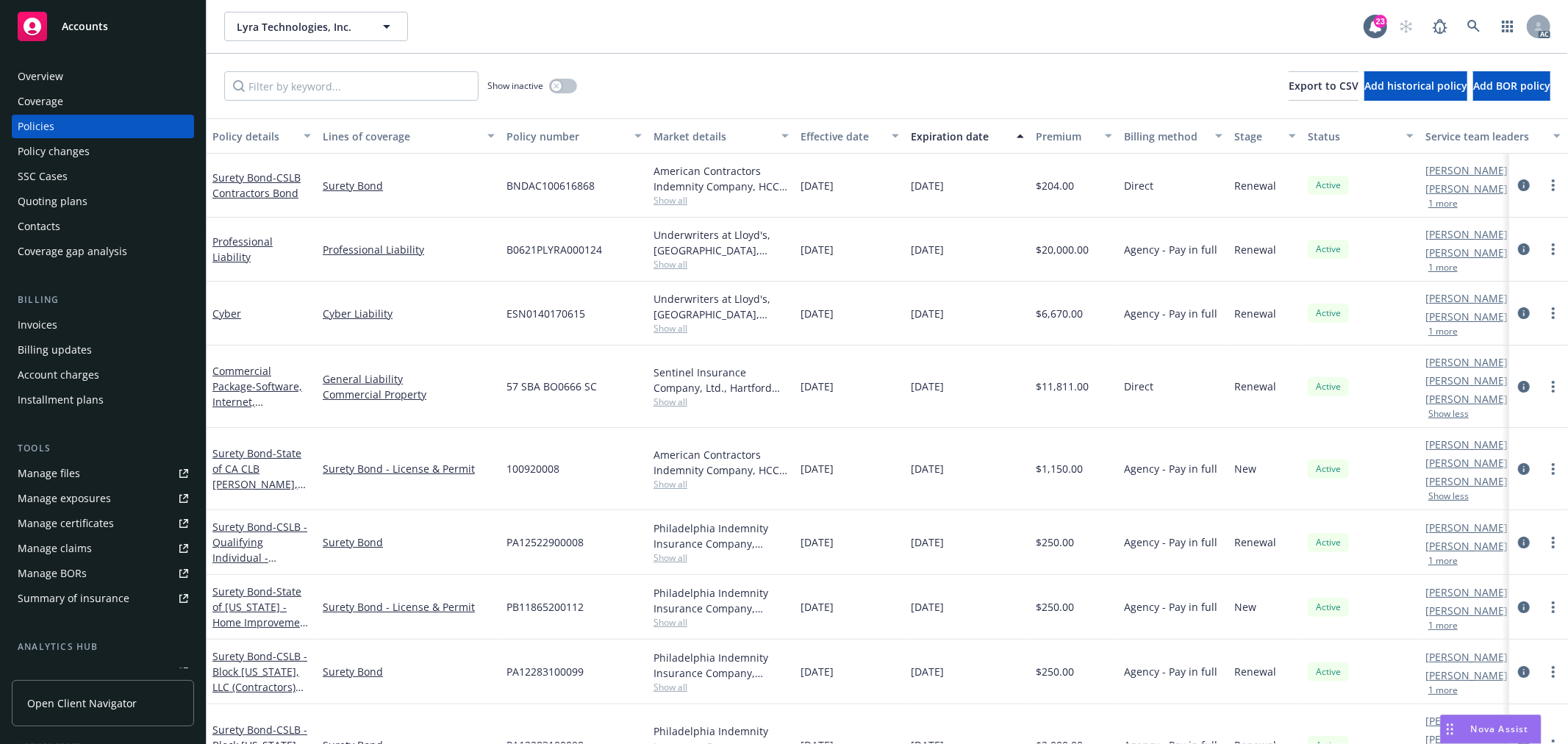
click at [1452, 334] on button "1 more" at bounding box center [1444, 331] width 30 height 9
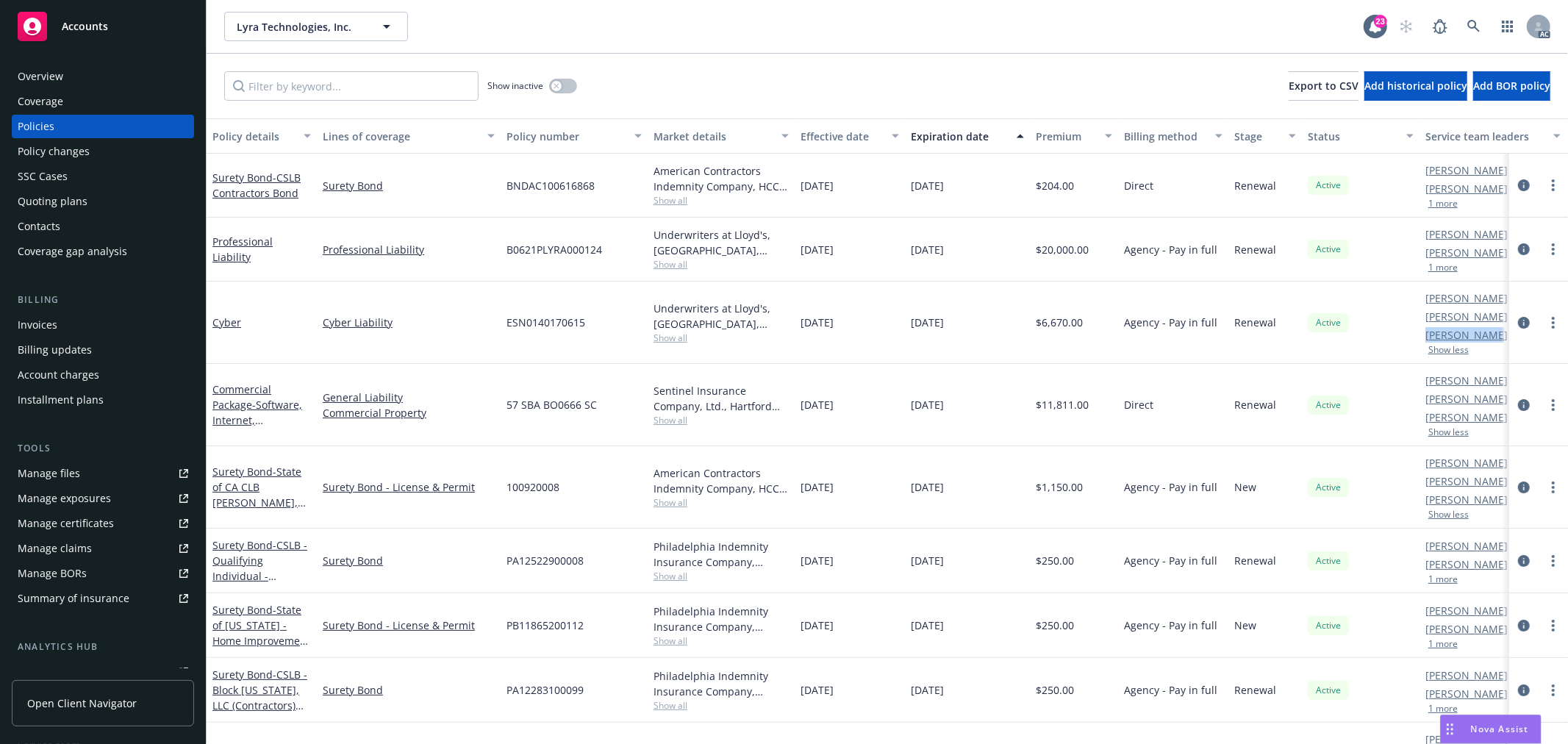
drag, startPoint x: 1427, startPoint y: 334, endPoint x: 1483, endPoint y: 331, distance: 56.1
click at [1483, 331] on link "[PERSON_NAME]" at bounding box center [1467, 334] width 83 height 16
copy link "[PERSON_NAME]"
